Goal: Task Accomplishment & Management: Use online tool/utility

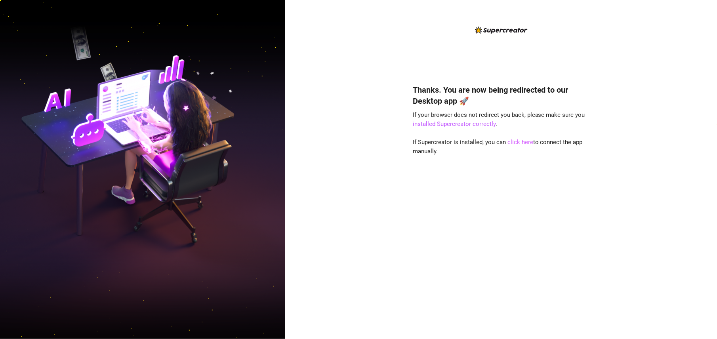
click at [517, 144] on link "click here" at bounding box center [521, 142] width 26 height 7
click at [523, 141] on link "click here" at bounding box center [521, 142] width 26 height 7
click at [465, 126] on link "installed Supercreator correctly" at bounding box center [454, 123] width 83 height 7
click at [519, 143] on link "click here" at bounding box center [521, 142] width 26 height 7
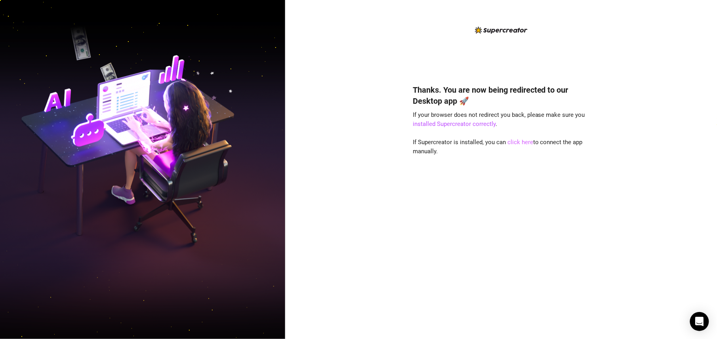
click at [523, 143] on link "click here" at bounding box center [521, 142] width 26 height 7
drag, startPoint x: 411, startPoint y: 202, endPoint x: 416, endPoint y: 198, distance: 6.5
click at [411, 202] on div "Thanks. You are now being redirected to our Desktop app 🚀 If your browser does …" at bounding box center [501, 169] width 432 height 339
click at [526, 143] on link "click here" at bounding box center [521, 142] width 26 height 7
